Goal: Use online tool/utility: Utilize a website feature to perform a specific function

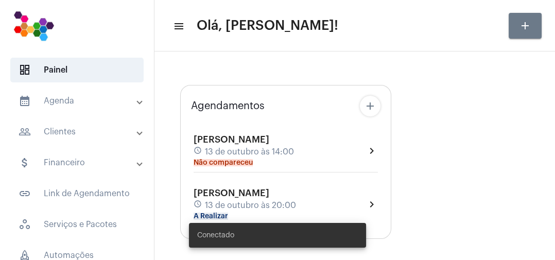
type input "[URL][DOMAIN_NAME]"
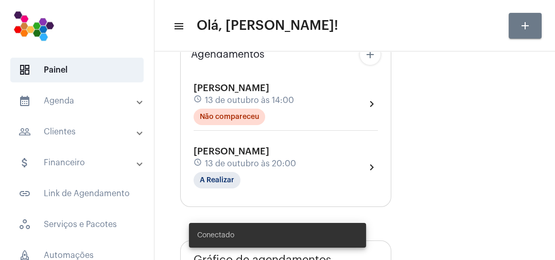
scroll to position [97, 0]
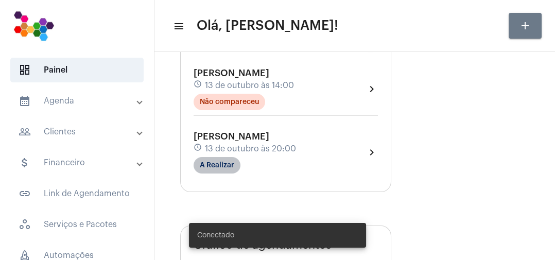
click at [227, 165] on mat-chip "A Realizar" at bounding box center [216, 165] width 47 height 16
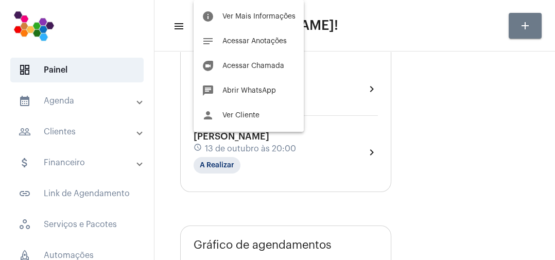
click at [271, 72] on button "duo [PERSON_NAME]" at bounding box center [248, 66] width 110 height 25
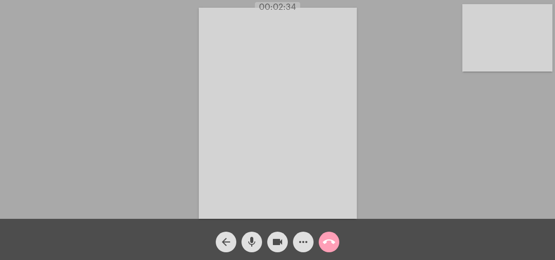
click at [330, 243] on mat-icon "call_end" at bounding box center [329, 242] width 12 height 12
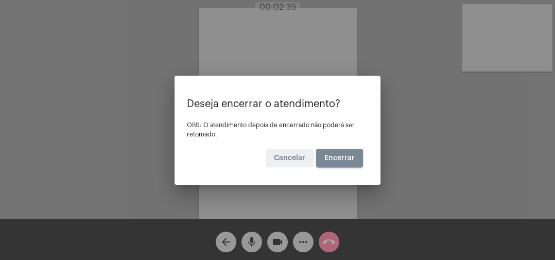
click at [342, 167] on button "Encerrar" at bounding box center [339, 158] width 47 height 19
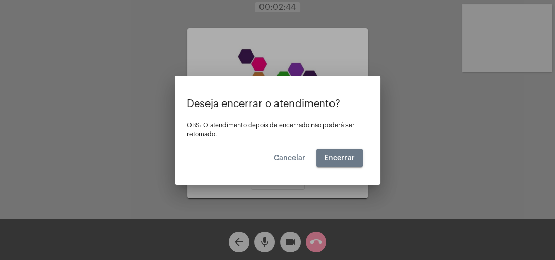
click at [340, 156] on span "Encerrar" at bounding box center [339, 157] width 30 height 7
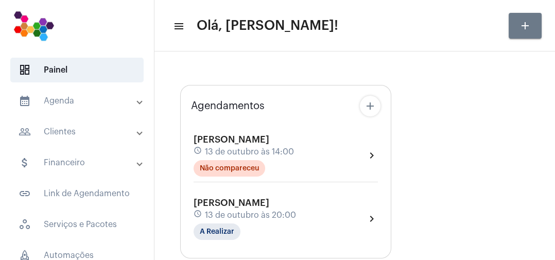
type input "[URL][DOMAIN_NAME]"
